Goal: Contribute content

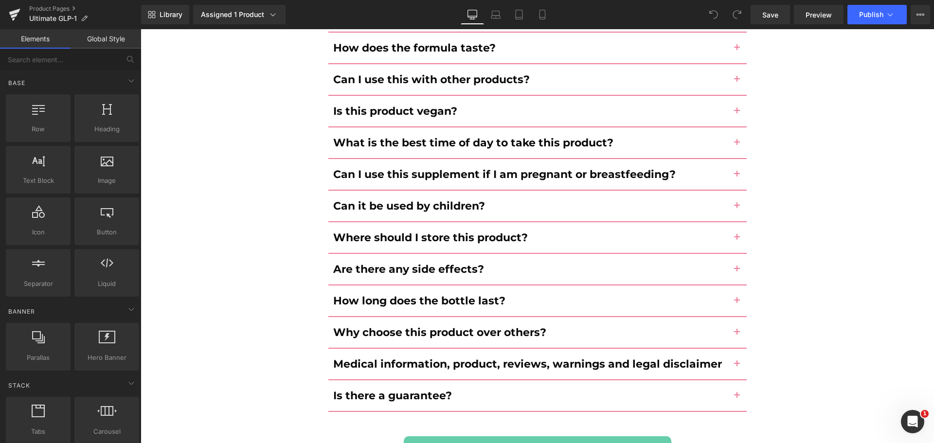
scroll to position [4410, 0]
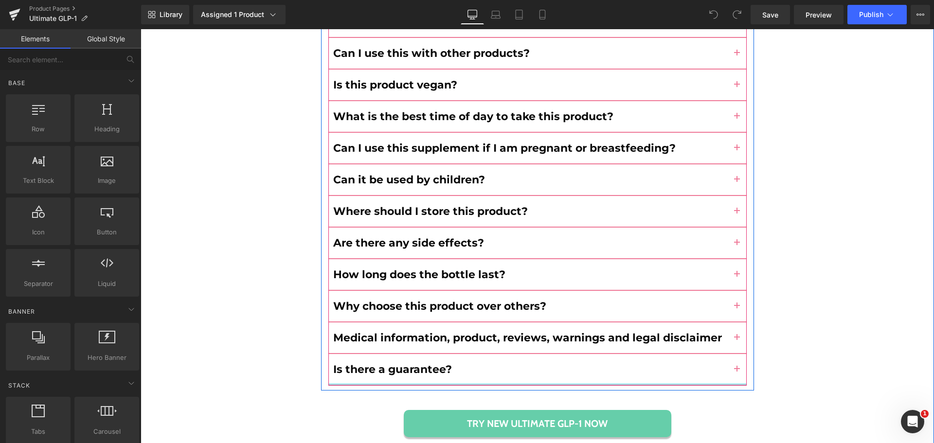
click at [513, 383] on div at bounding box center [537, 384] width 418 height 2
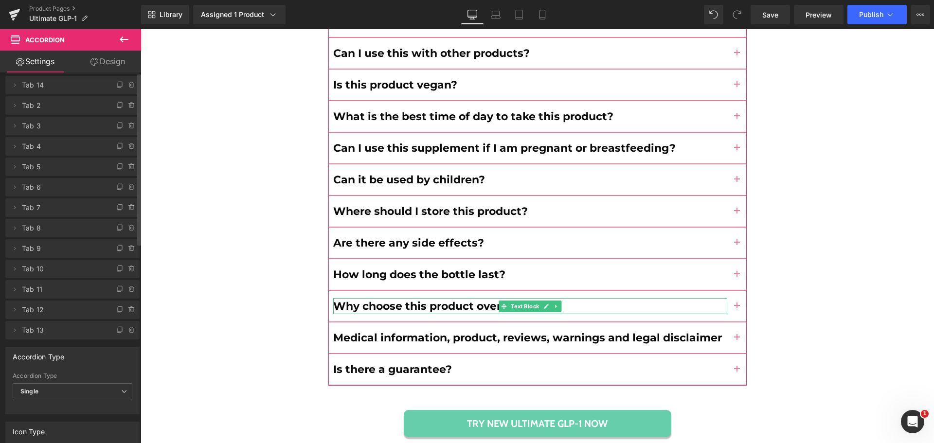
scroll to position [97, 0]
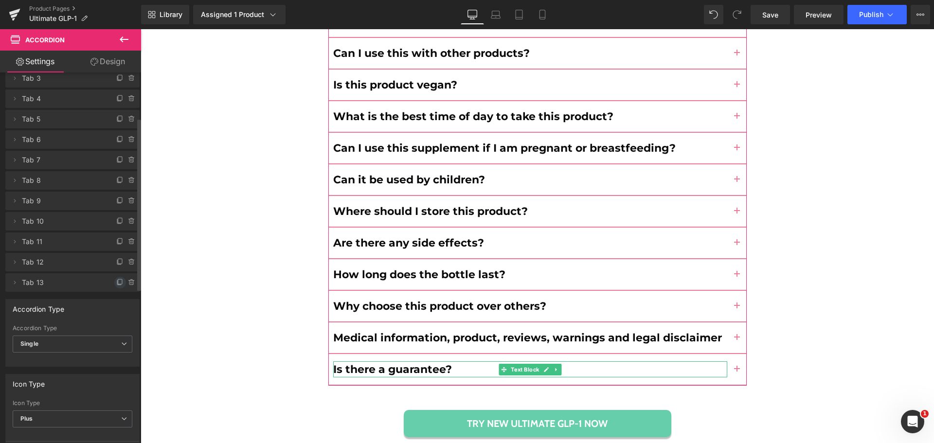
drag, startPoint x: 114, startPoint y: 282, endPoint x: 782, endPoint y: 352, distance: 672.3
click at [116, 282] on icon at bounding box center [120, 283] width 8 height 8
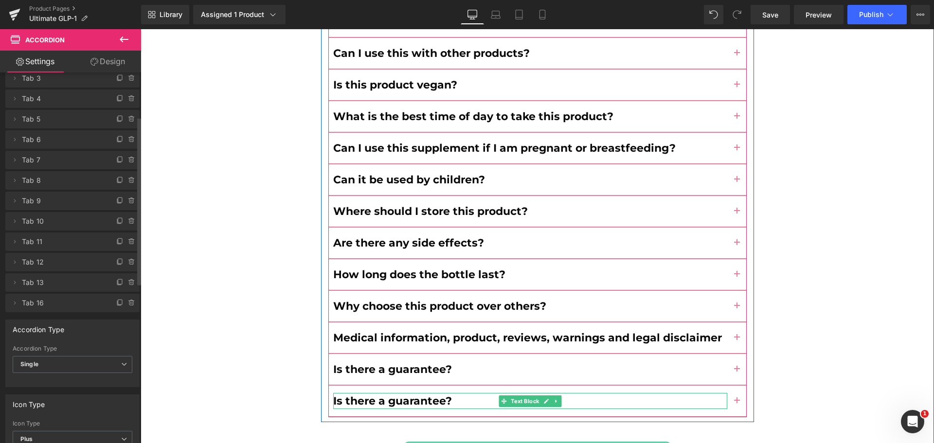
click at [367, 394] on b "Is there a guarantee?" at bounding box center [392, 400] width 119 height 13
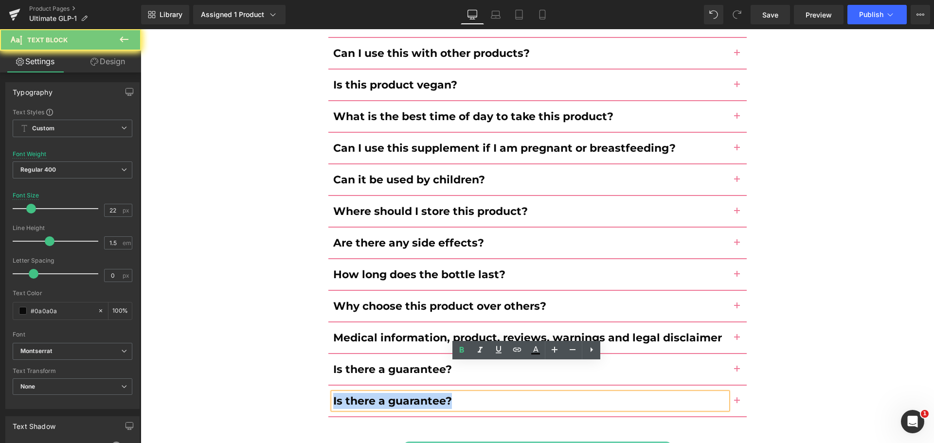
paste div
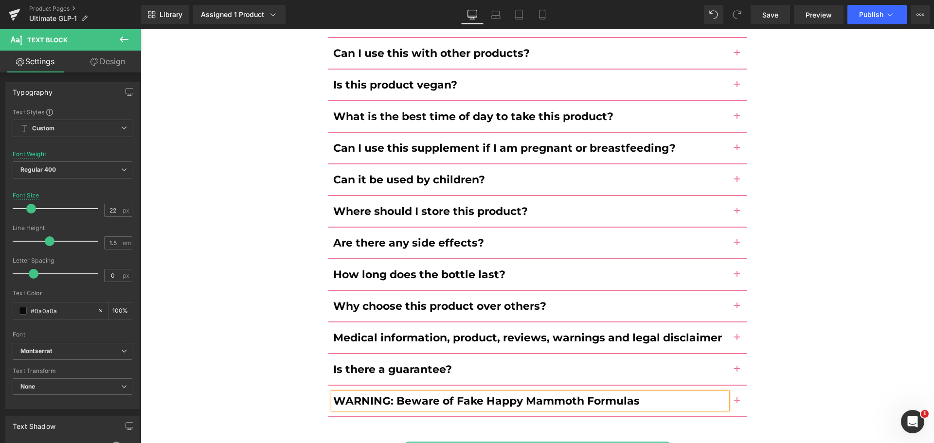
click at [732, 386] on button "button" at bounding box center [736, 401] width 19 height 31
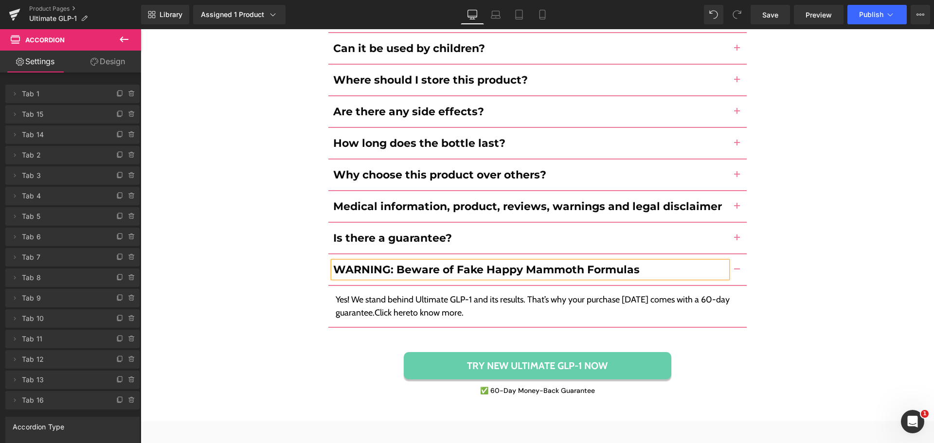
scroll to position [4513, 0]
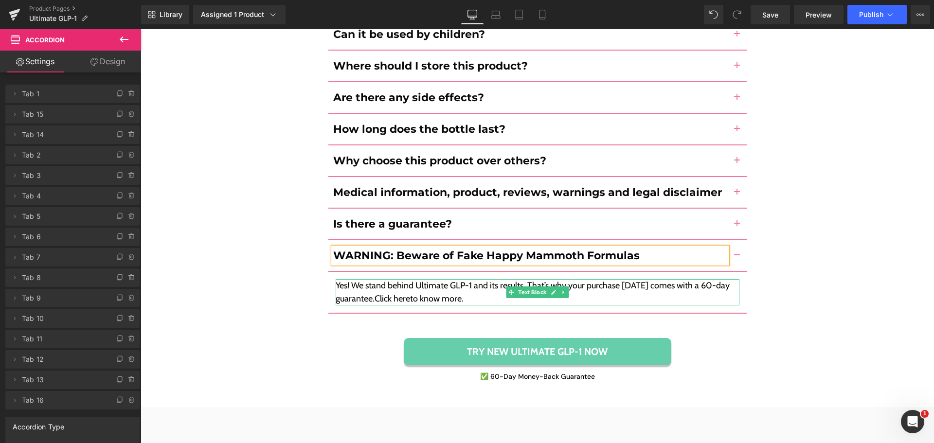
drag, startPoint x: 422, startPoint y: 273, endPoint x: 424, endPoint y: 266, distance: 8.0
click at [422, 279] on div "Yes! We stand behind Ultimate GLP-1 and its results. That’s why your purchase […" at bounding box center [538, 292] width 404 height 26
click at [424, 279] on p "Yes! We stand behind Ultimate GLP-1 and its results. That’s why your purchase […" at bounding box center [538, 292] width 404 height 26
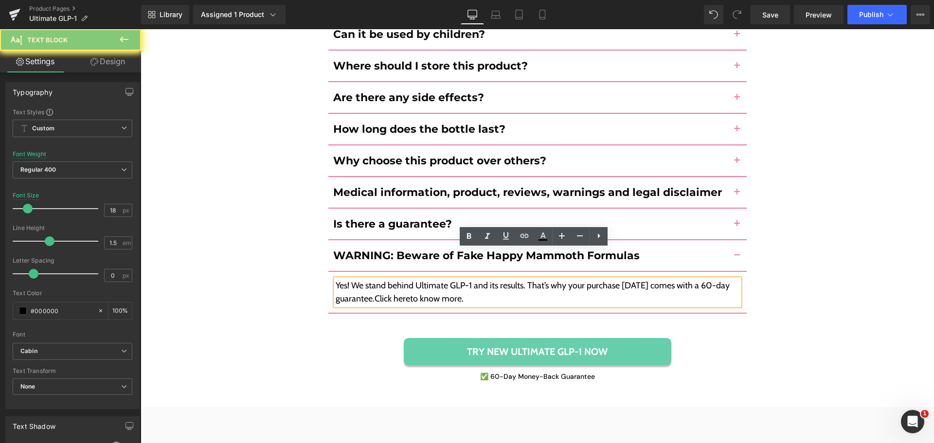
click at [426, 279] on p "Yes! We stand behind Ultimate GLP-1 and its results. That’s why your purchase […" at bounding box center [538, 292] width 404 height 26
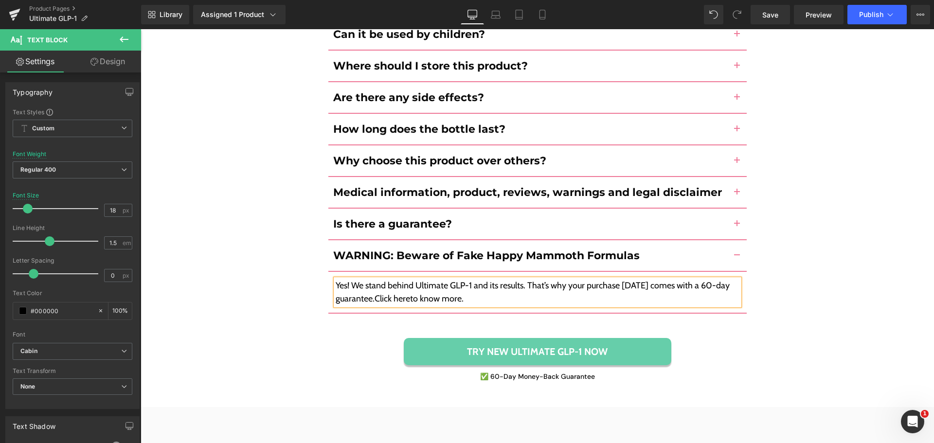
paste div
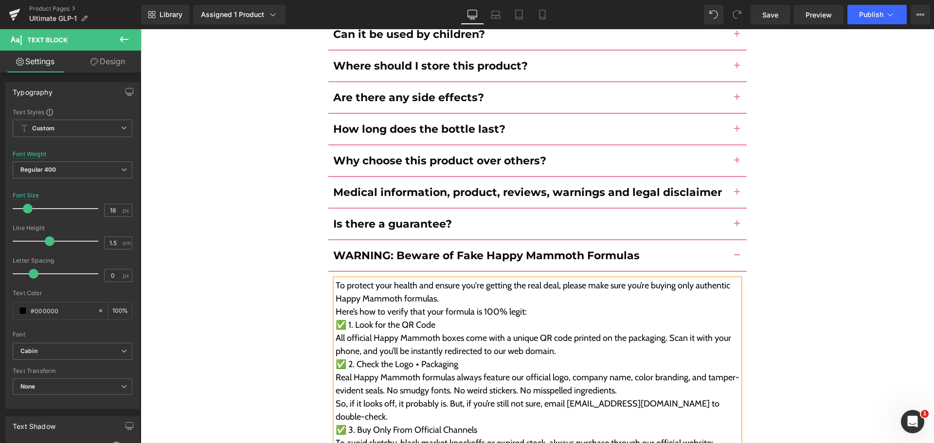
click at [431, 279] on p "To protect your health and ensure you're getting the real deal, please make sur…" at bounding box center [538, 292] width 404 height 26
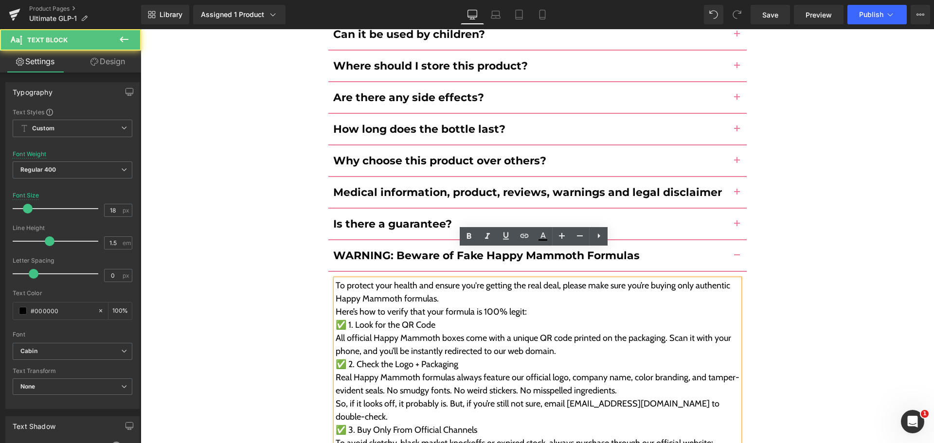
click at [455, 279] on p "To protect your health and ensure you're getting the real deal, please make sur…" at bounding box center [538, 292] width 404 height 26
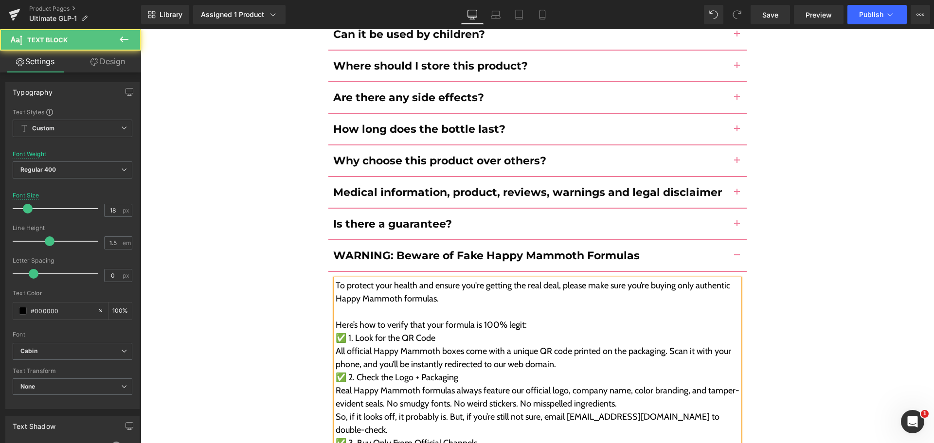
click at [528, 319] on p "Here’s how to verify that your formula is 100% legit:" at bounding box center [538, 325] width 404 height 13
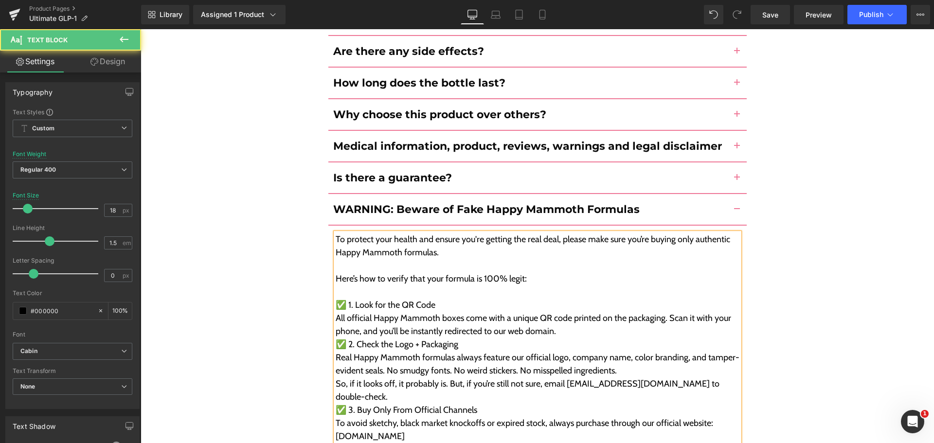
scroll to position [4562, 0]
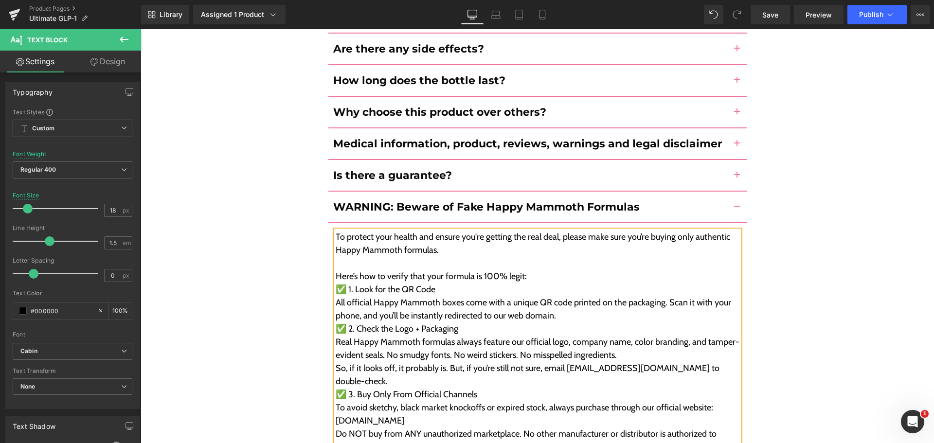
click at [560, 296] on p "All official Happy Mammoth boxes come with a unique QR code printed on the pack…" at bounding box center [538, 309] width 404 height 26
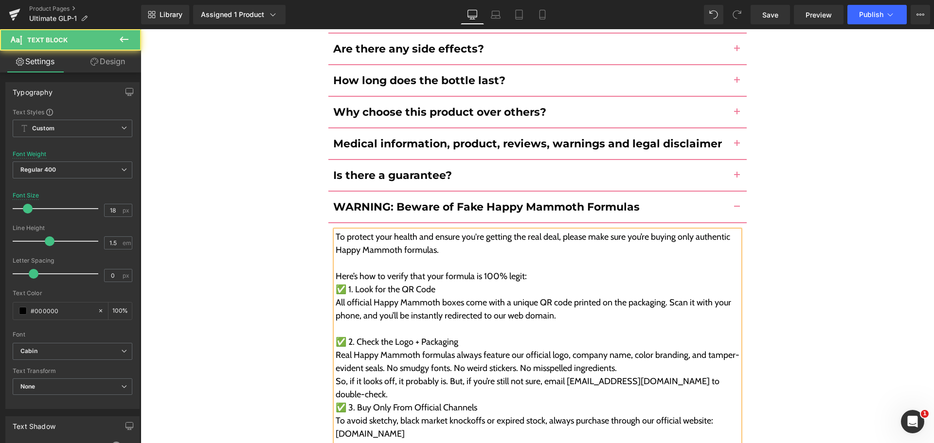
click at [546, 270] on p "Here’s how to verify that your formula is 100% legit:" at bounding box center [538, 276] width 404 height 13
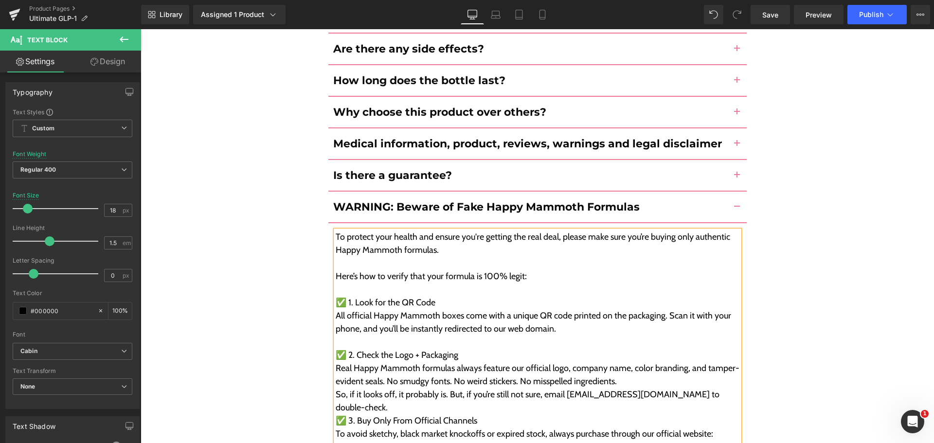
click at [421, 296] on p "✅ 1. Look for the QR Code" at bounding box center [538, 302] width 404 height 13
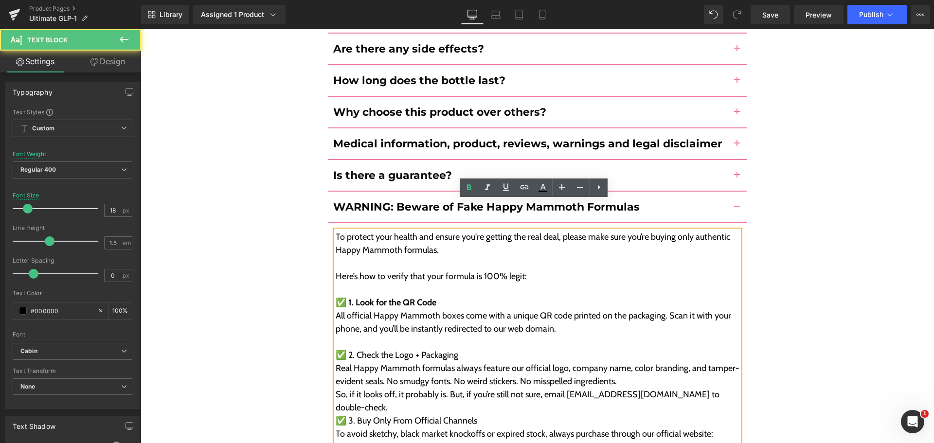
click at [395, 349] on p "✅ 2. Check the Logo + Packaging" at bounding box center [538, 355] width 404 height 13
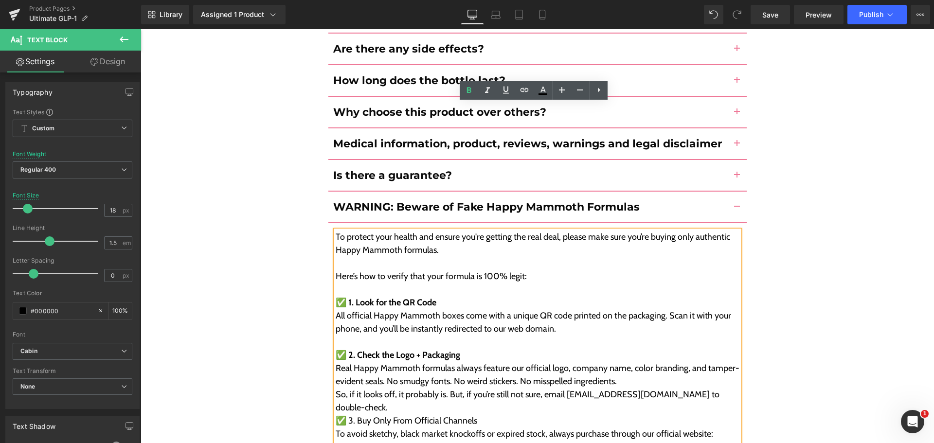
scroll to position [4659, 0]
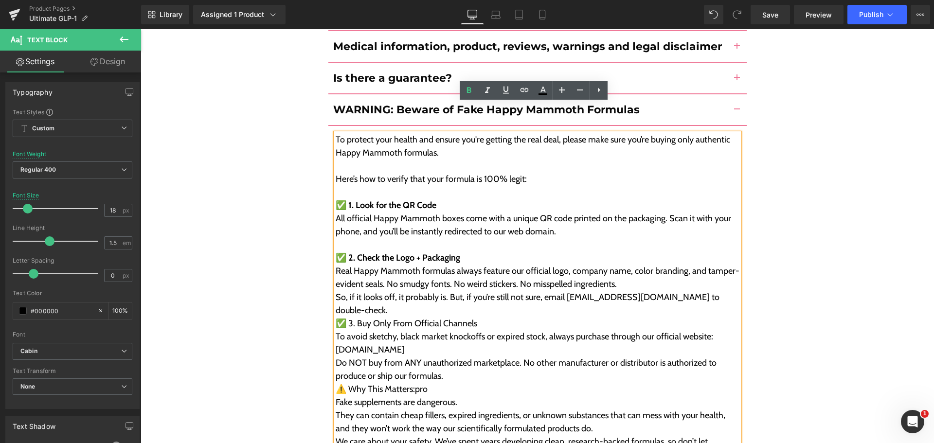
click at [617, 265] on p "Real Happy Mammoth formulas always feature our official logo, company name, col…" at bounding box center [538, 278] width 404 height 26
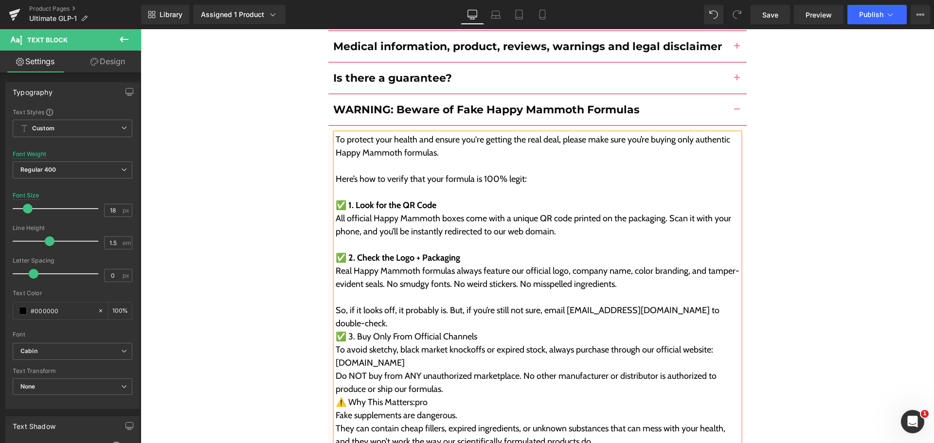
click at [482, 330] on p "✅ 3. Buy Only From Official Channels" at bounding box center [538, 336] width 404 height 13
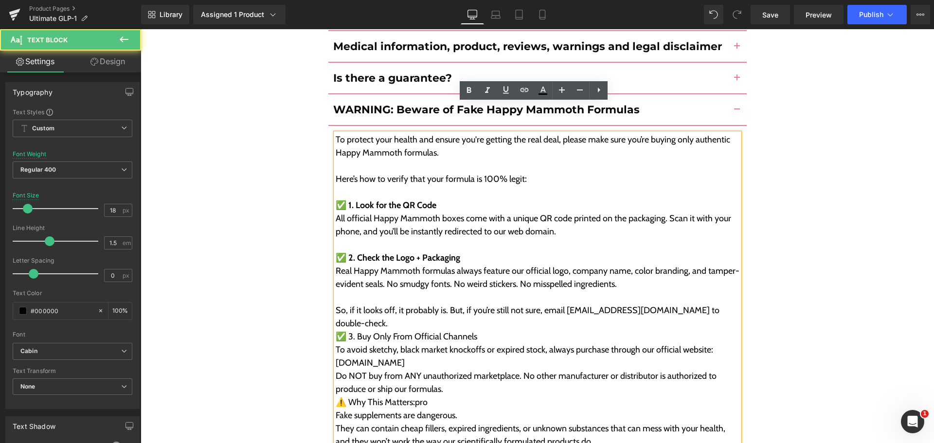
click at [482, 330] on p "✅ 3. Buy Only From Official Channels" at bounding box center [538, 336] width 404 height 13
click at [450, 330] on p "✅ 3. Buy Only From Official Channels" at bounding box center [538, 336] width 404 height 13
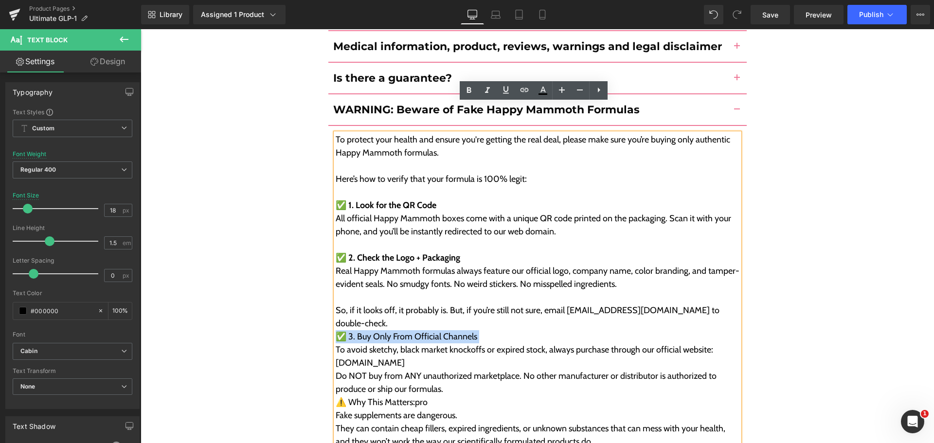
click at [450, 330] on p "✅ 3. Buy Only From Official Channels" at bounding box center [538, 336] width 404 height 13
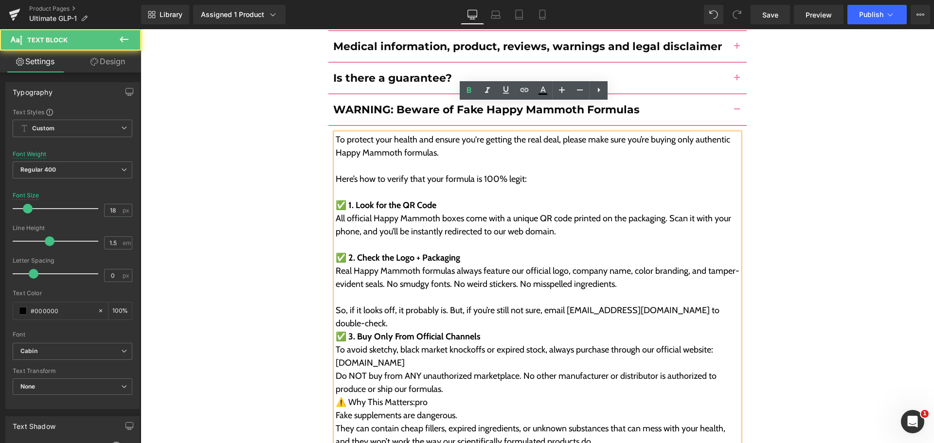
click at [734, 304] on p "So, if it looks off, it probably is. But, if you’re still not sure, email [EMAI…" at bounding box center [538, 317] width 404 height 26
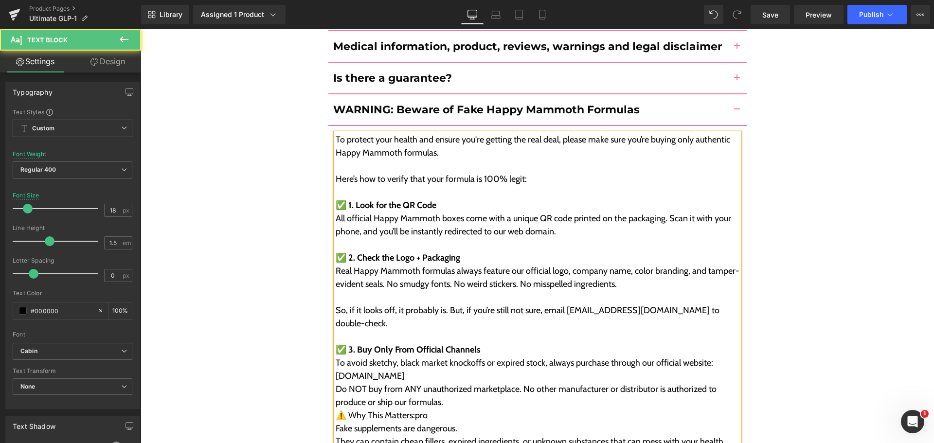
click at [433, 291] on p at bounding box center [538, 297] width 404 height 13
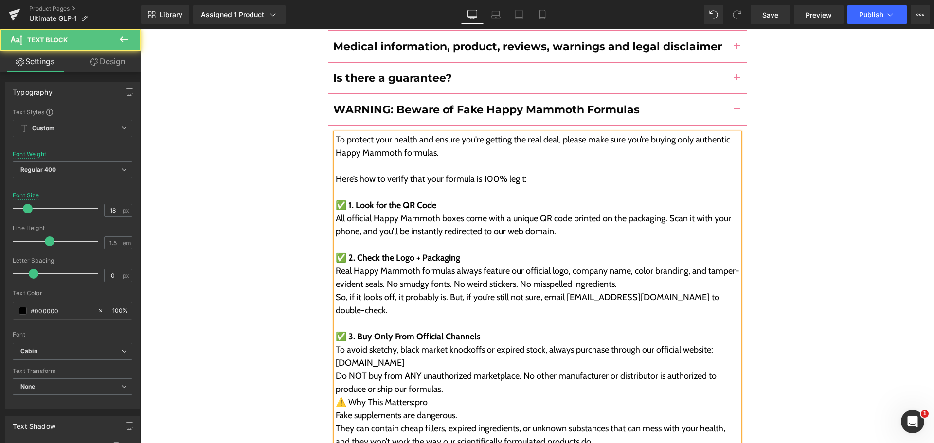
click at [444, 343] on p "To avoid sketchy, black market knockoffs or expired stock, always purchase thro…" at bounding box center [538, 356] width 404 height 26
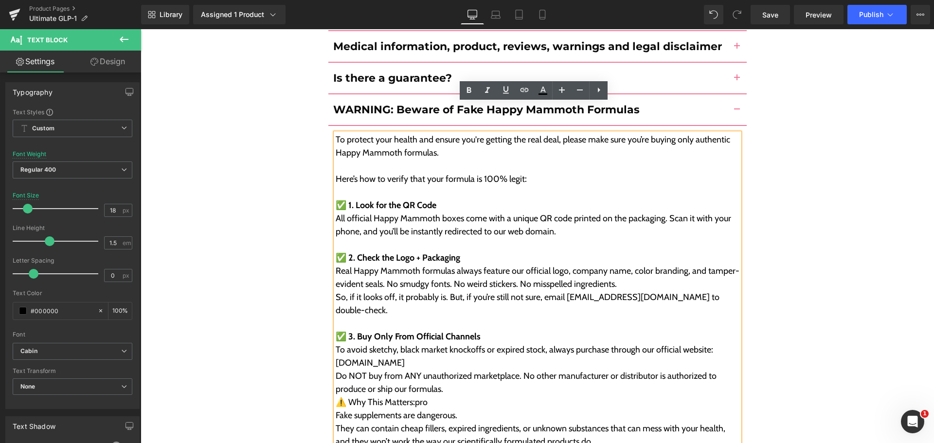
click at [445, 370] on p "Do NOT buy from ANY unauthorized marketplace. No other manufacturer or distribu…" at bounding box center [538, 383] width 404 height 26
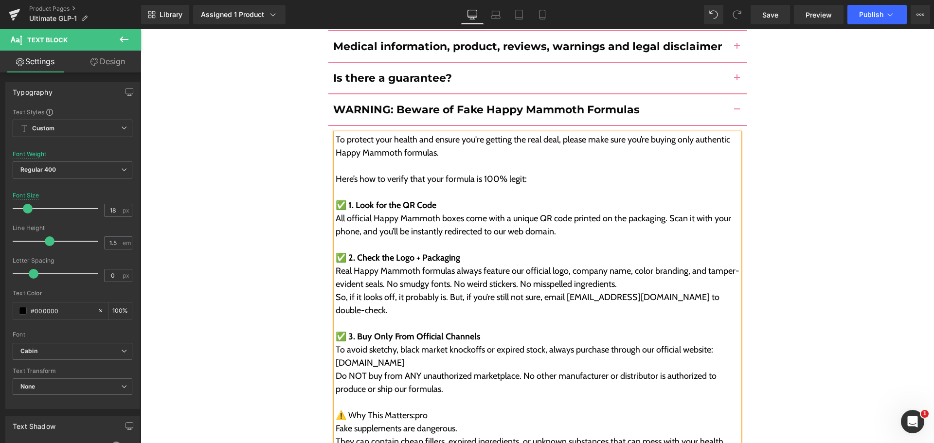
click at [398, 409] on p "⚠️ Why This Matters:pro" at bounding box center [538, 415] width 404 height 13
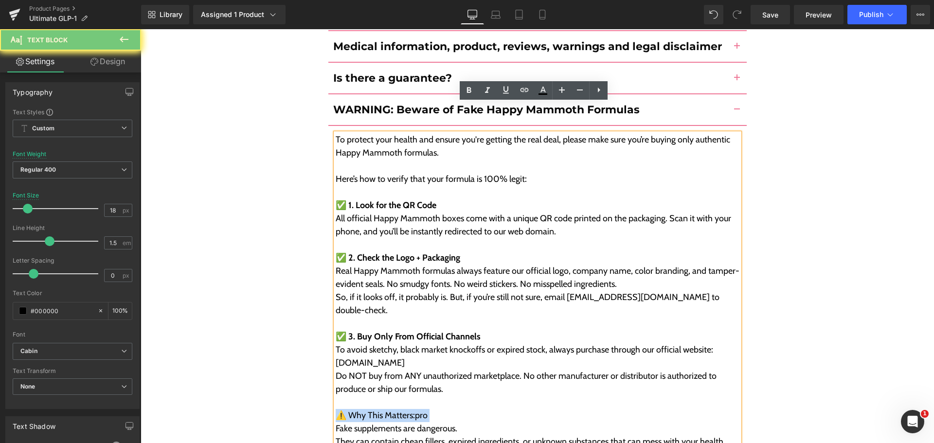
click at [398, 409] on p "⚠️ Why This Matters:pro" at bounding box center [538, 415] width 404 height 13
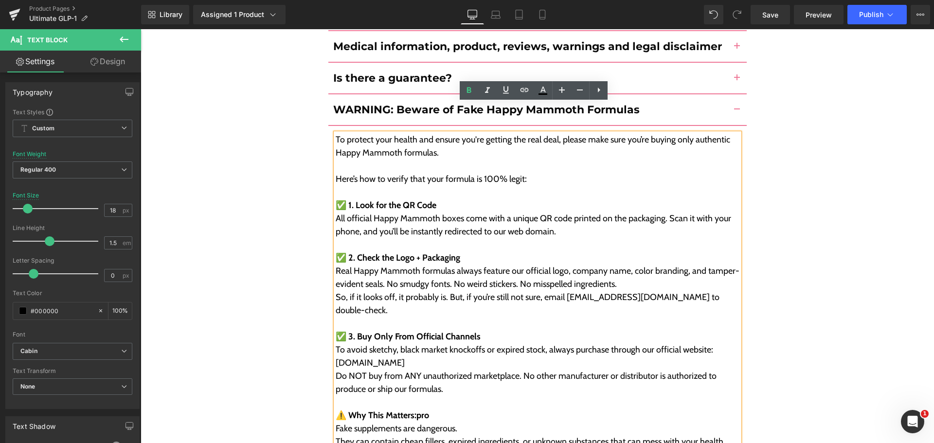
click at [444, 343] on p "To avoid sketchy, black market knockoffs or expired stock, always purchase thro…" at bounding box center [538, 356] width 404 height 26
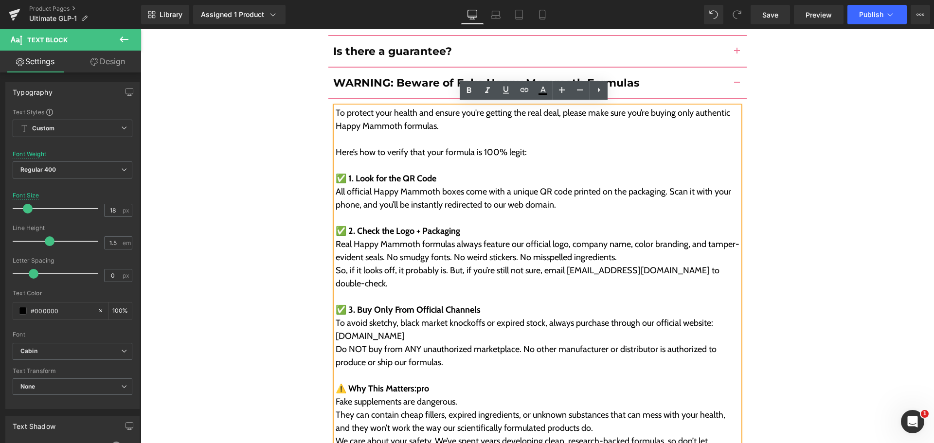
scroll to position [4708, 0]
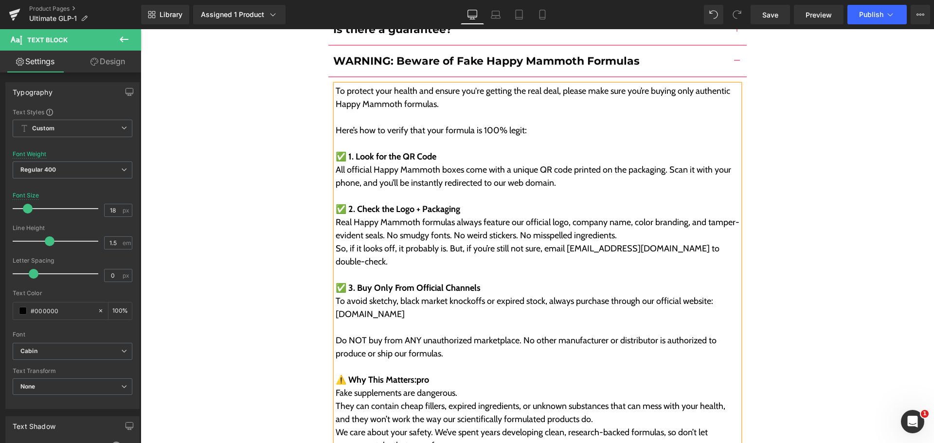
click at [466, 387] on p "Fake supplements are dangerous." at bounding box center [538, 393] width 404 height 13
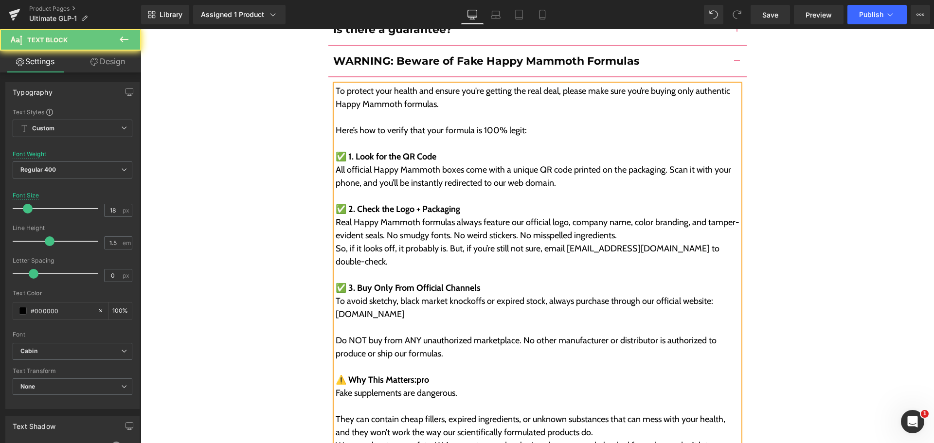
click at [595, 413] on p "They can contain cheap fillers, expired ingredients, or unknown substances that…" at bounding box center [538, 426] width 404 height 26
click at [801, 316] on div "Frequently Asked Questions Heading How do I use this product? Text Block" at bounding box center [537, 46] width 793 height 1026
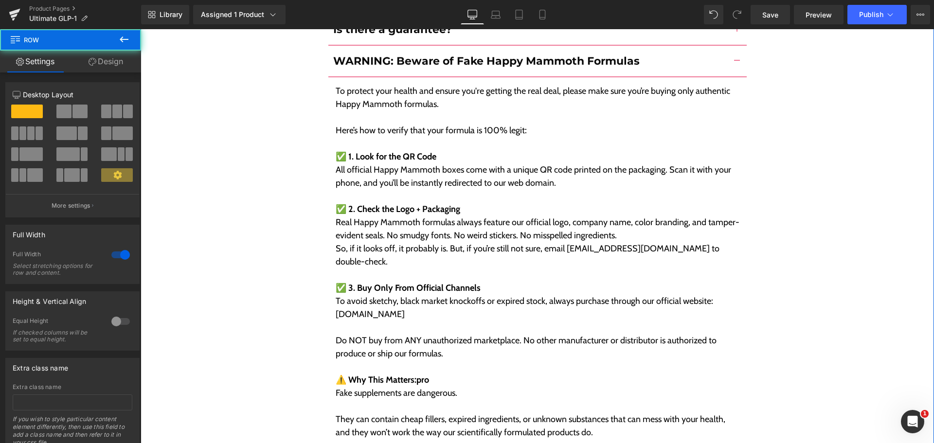
click at [261, 353] on div "Frequently Asked Questions Heading How do I use this product? Text Block" at bounding box center [537, 46] width 793 height 1026
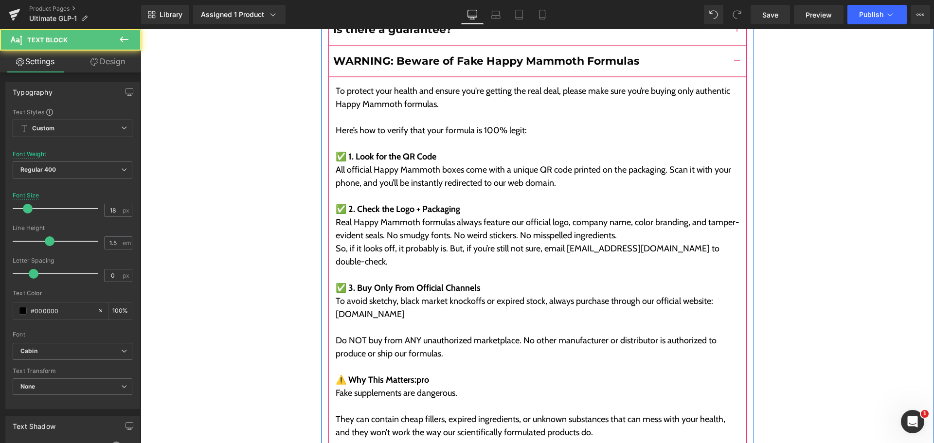
drag, startPoint x: 438, startPoint y: 271, endPoint x: 330, endPoint y: 268, distance: 108.0
click at [330, 268] on article "To protect your health and ensure you're getting the real deal, please make sur…" at bounding box center [537, 281] width 418 height 409
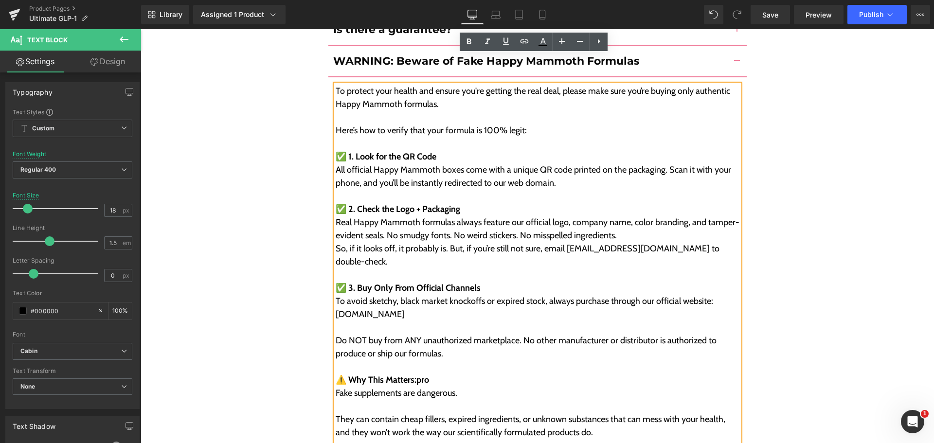
copy p "[DOMAIN_NAME]"
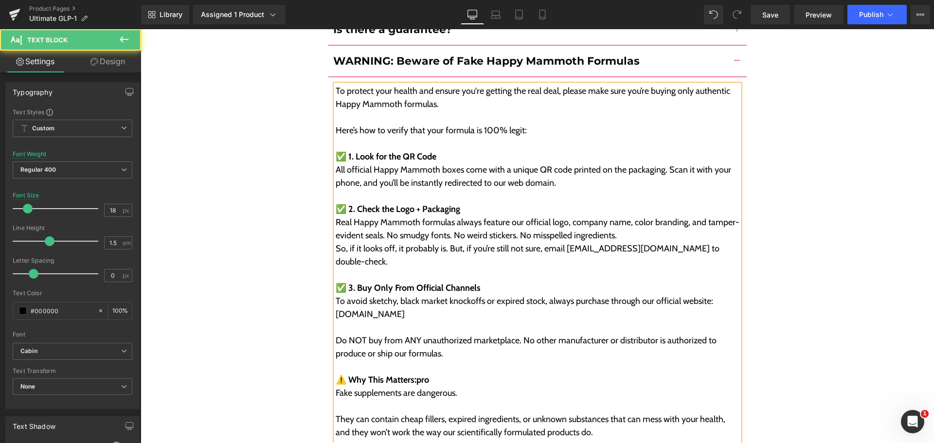
click at [426, 295] on p "To avoid sketchy, black market knockoffs or expired stock, always purchase thro…" at bounding box center [538, 308] width 404 height 26
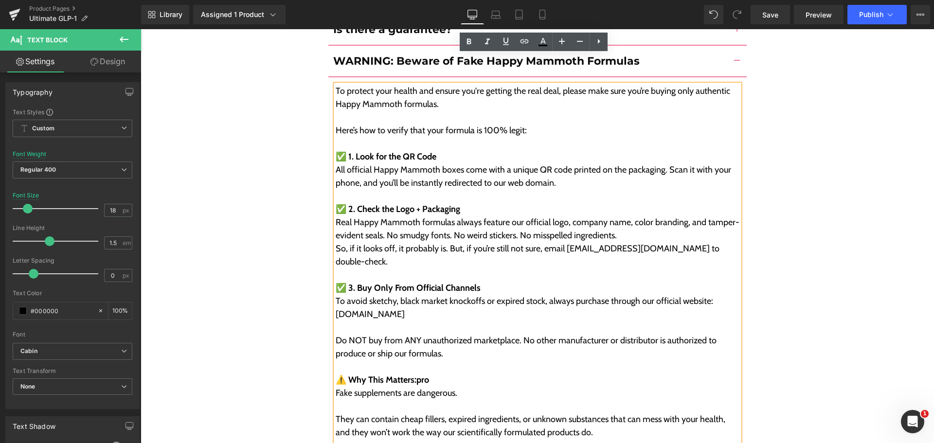
drag, startPoint x: 439, startPoint y: 271, endPoint x: 332, endPoint y: 271, distance: 107.0
click at [336, 295] on p "To avoid sketchy, black market knockoffs or expired stock, always purchase thro…" at bounding box center [538, 308] width 404 height 26
click at [523, 42] on icon at bounding box center [524, 42] width 12 height 12
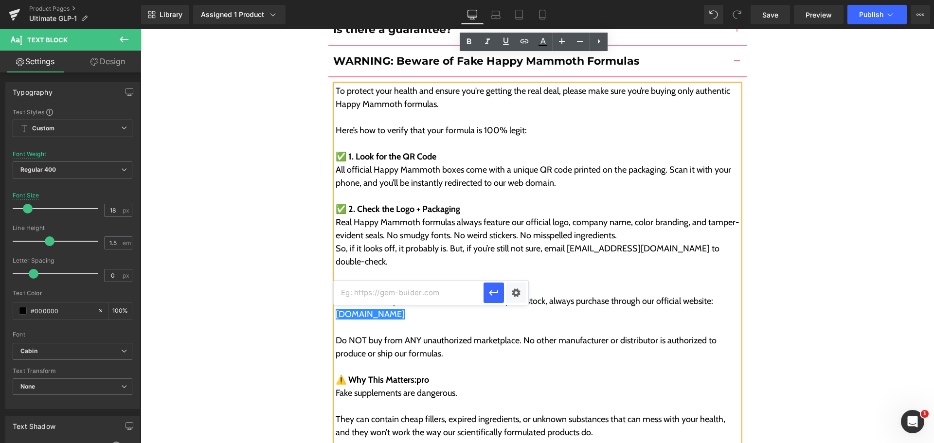
click at [409, 297] on input "text" at bounding box center [409, 293] width 150 height 24
paste input "[DOMAIN_NAME]"
click at [403, 295] on input "[DOMAIN_NAME]" at bounding box center [409, 293] width 150 height 24
paste input "[EMAIL_ADDRESS][DOMAIN_NAME]"
type input "[EMAIL_ADDRESS][DOMAIN_NAME]"
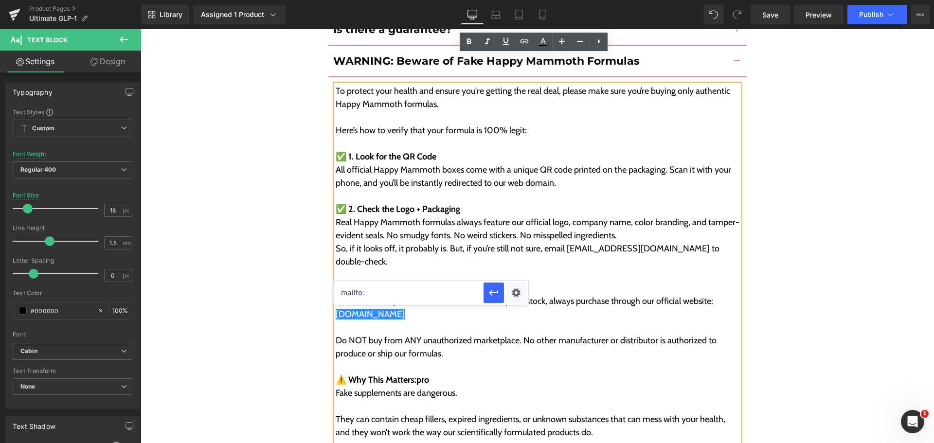
paste input "[EMAIL_ADDRESS][DOMAIN_NAME]"
click at [489, 296] on icon "button" at bounding box center [494, 293] width 12 height 12
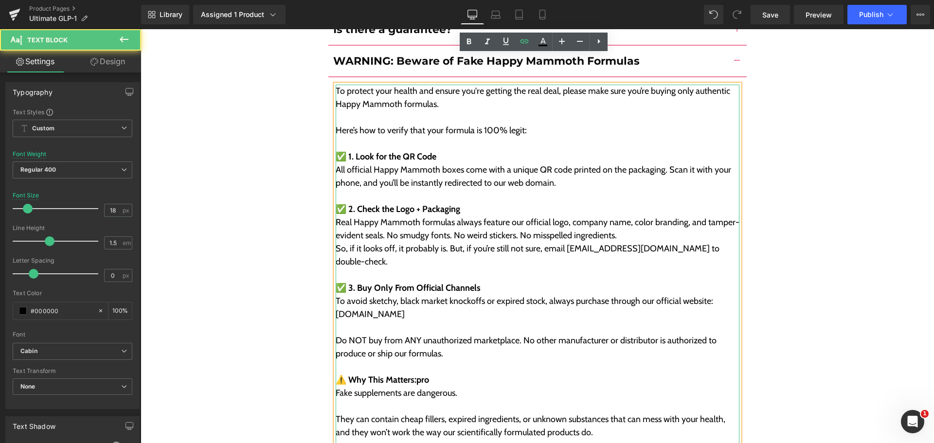
click at [463, 334] on p "Do NOT buy from ANY unauthorized marketplace. No other manufacturer or distribu…" at bounding box center [538, 347] width 404 height 26
click at [257, 307] on div "Frequently Asked Questions Heading How do I use this product? Text Block" at bounding box center [537, 46] width 793 height 1026
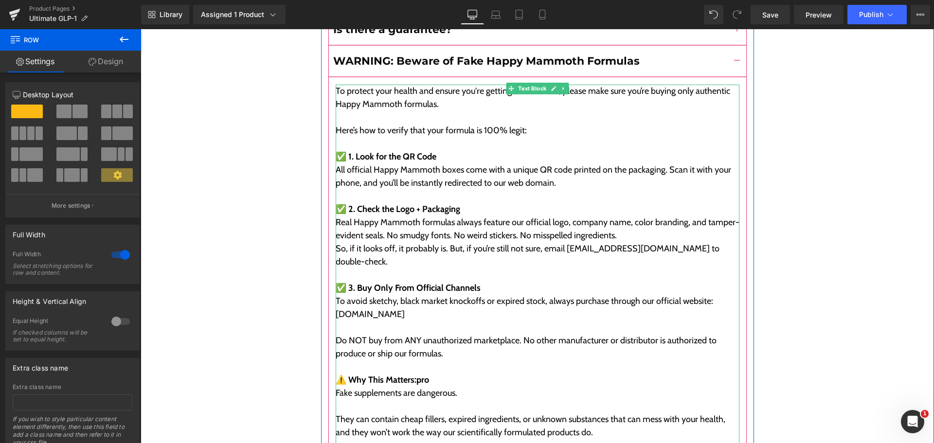
click at [459, 295] on p "To avoid sketchy, black market knockoffs or expired stock, always purchase thro…" at bounding box center [538, 308] width 404 height 26
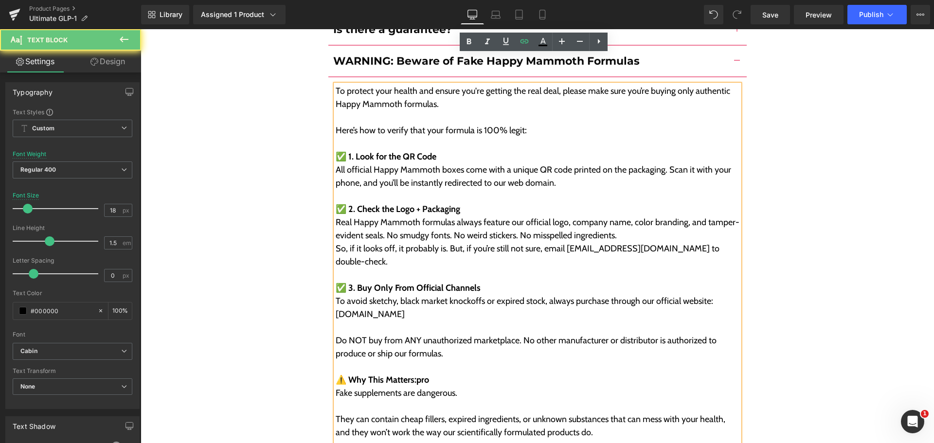
click at [459, 295] on p "To avoid sketchy, black market knockoffs or expired stock, always purchase thro…" at bounding box center [538, 308] width 404 height 26
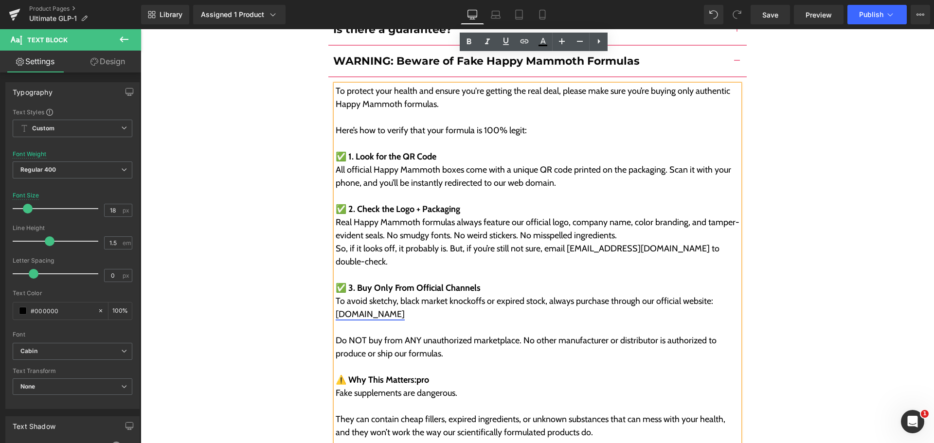
click at [389, 309] on link "[DOMAIN_NAME]" at bounding box center [370, 314] width 69 height 11
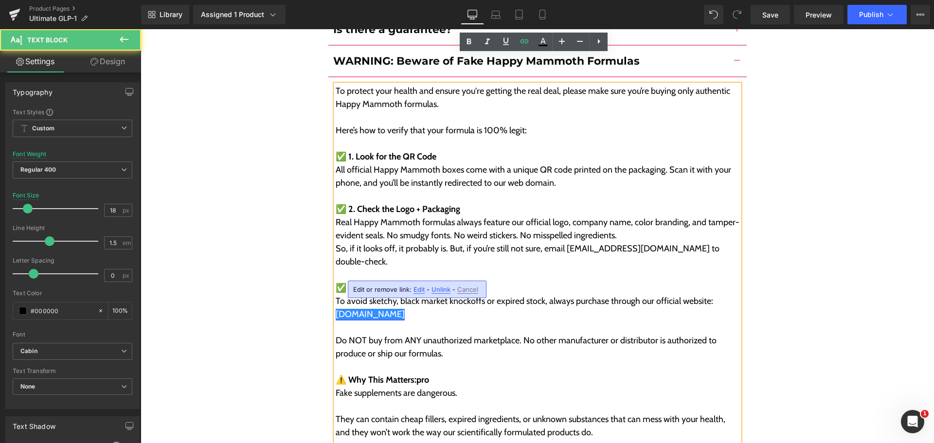
click at [389, 309] on link "[DOMAIN_NAME]" at bounding box center [370, 314] width 69 height 11
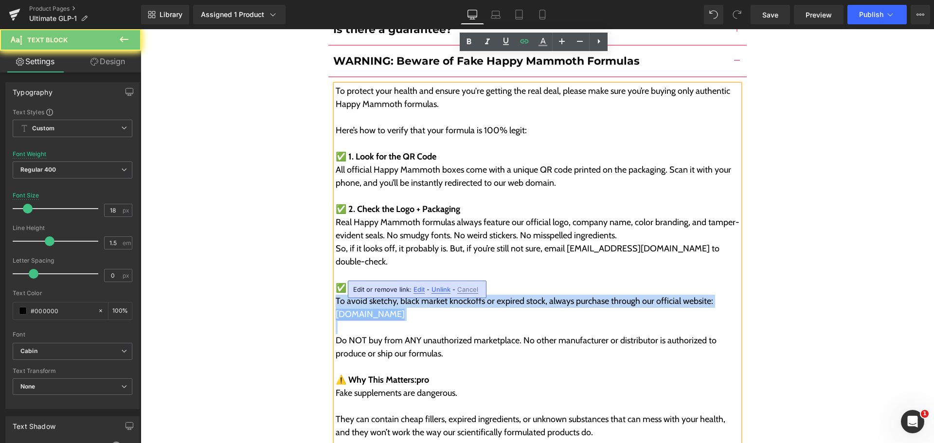
click at [389, 309] on link "[DOMAIN_NAME]" at bounding box center [370, 314] width 69 height 11
click at [393, 309] on link "[DOMAIN_NAME]" at bounding box center [370, 314] width 69 height 11
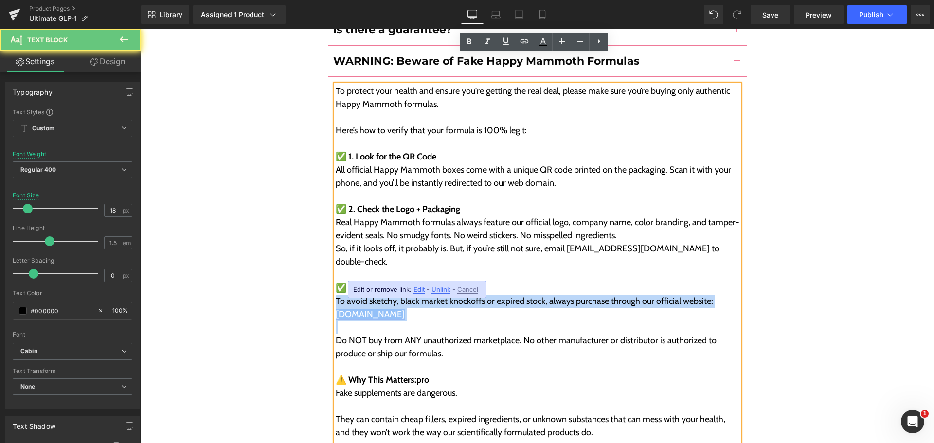
click at [393, 309] on link "[DOMAIN_NAME]" at bounding box center [370, 314] width 69 height 11
click at [405, 309] on link "[DOMAIN_NAME]" at bounding box center [370, 314] width 69 height 11
drag, startPoint x: 427, startPoint y: 268, endPoint x: 332, endPoint y: 269, distance: 94.8
click at [336, 295] on p "To avoid sketchy, black market knockoffs or expired stock, always purchase thro…" at bounding box center [538, 308] width 404 height 26
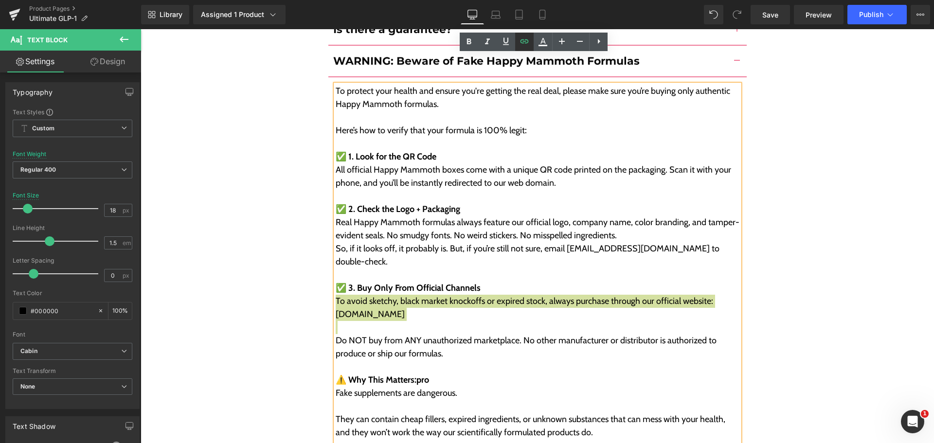
click at [526, 46] on icon at bounding box center [524, 42] width 12 height 12
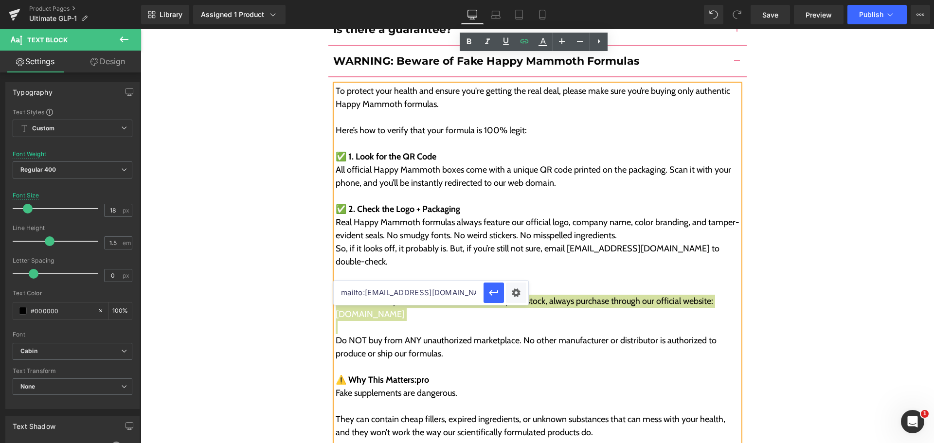
click at [439, 283] on input "mailto:[EMAIL_ADDRESS][DOMAIN_NAME]" at bounding box center [409, 293] width 150 height 24
paste input "[URL][DOMAIN_NAME]"
type input "[URL][DOMAIN_NAME]"
click at [490, 294] on icon "button" at bounding box center [494, 293] width 12 height 12
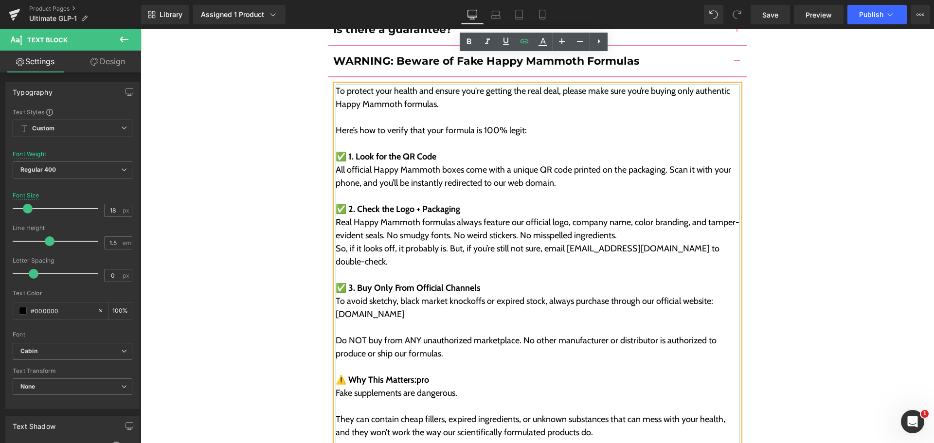
click at [492, 321] on p at bounding box center [538, 327] width 404 height 13
click at [870, 13] on span "Publish" at bounding box center [871, 15] width 24 height 8
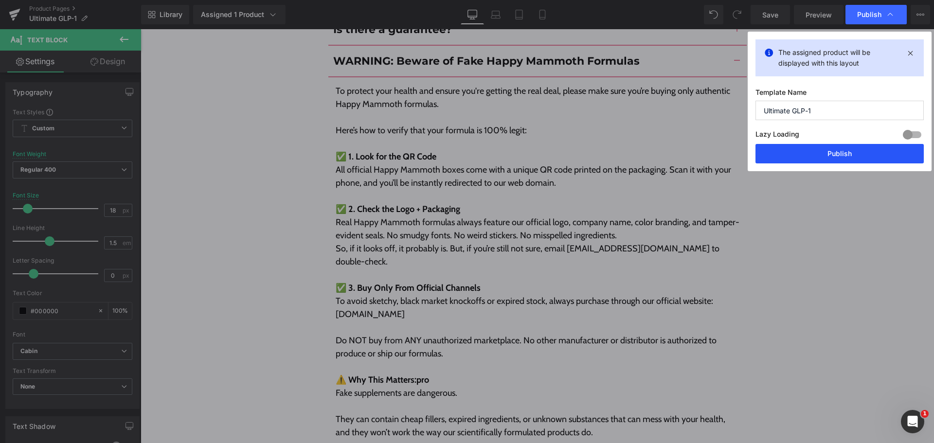
click at [853, 157] on button "Publish" at bounding box center [839, 153] width 168 height 19
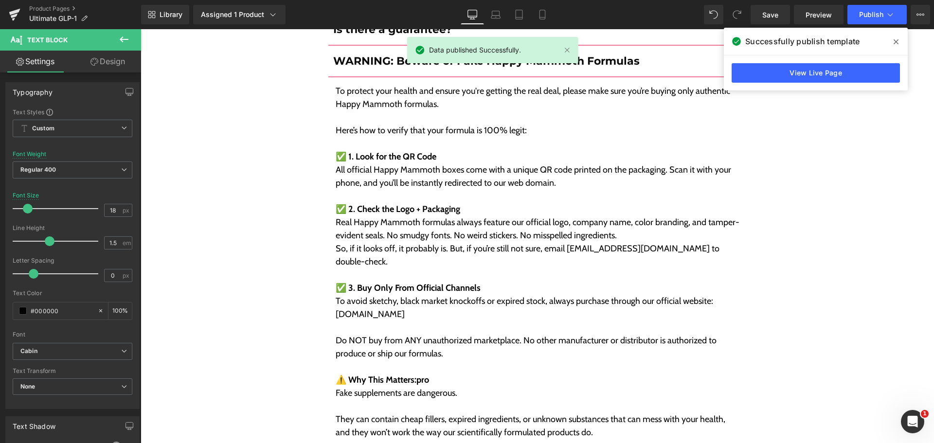
click at [896, 38] on icon at bounding box center [895, 42] width 5 height 8
